Goal: Task Accomplishment & Management: Manage account settings

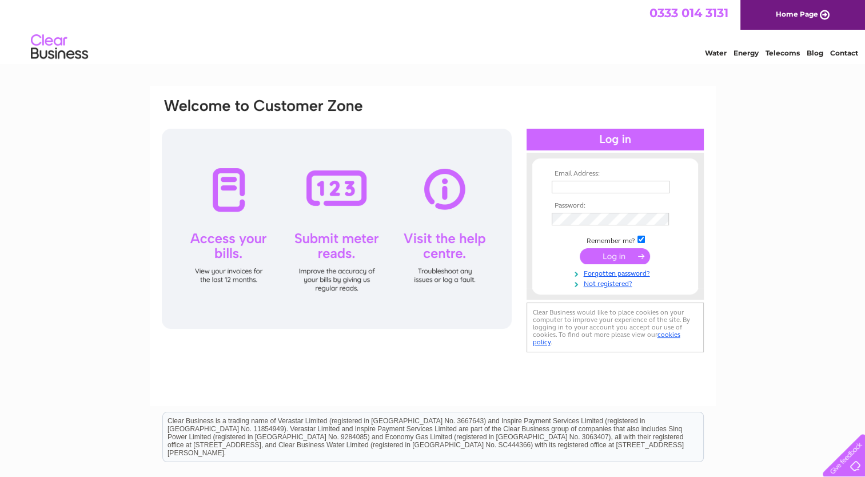
type input "cruden672@btinternet.com"
click at [639, 250] on input "submit" at bounding box center [615, 256] width 70 height 16
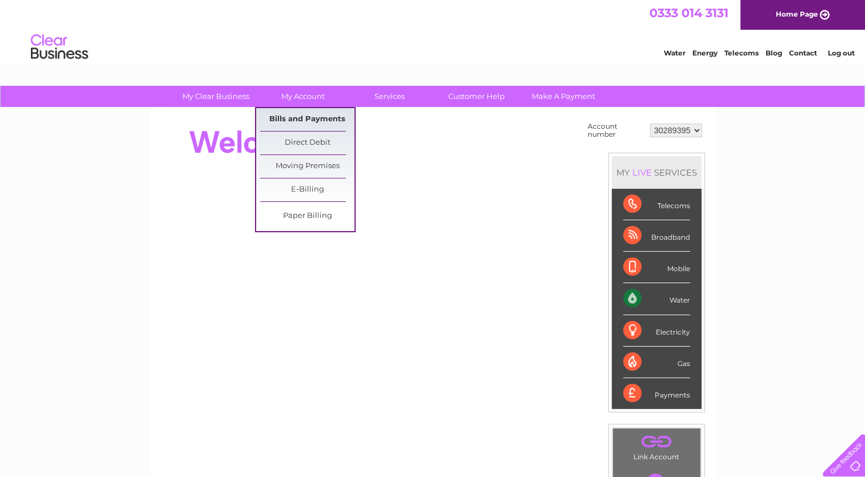
click at [306, 117] on link "Bills and Payments" at bounding box center [307, 119] width 94 height 23
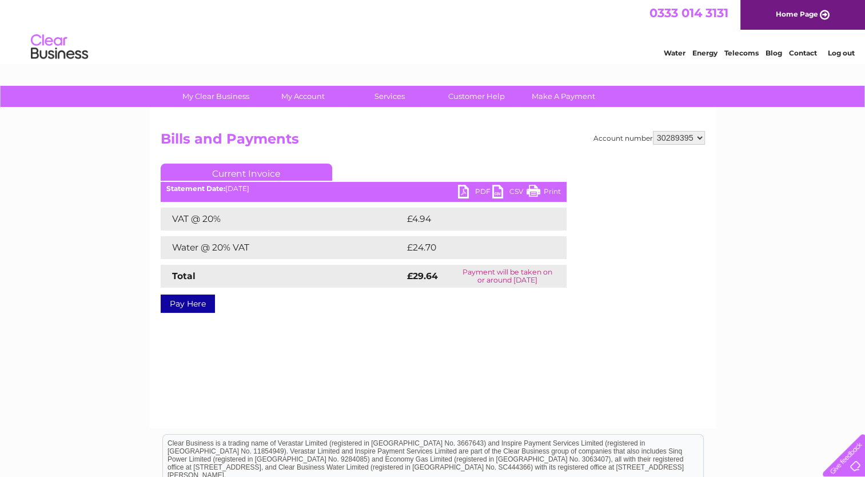
click at [479, 190] on link "PDF" at bounding box center [475, 193] width 34 height 17
